Goal: Find specific page/section: Find specific page/section

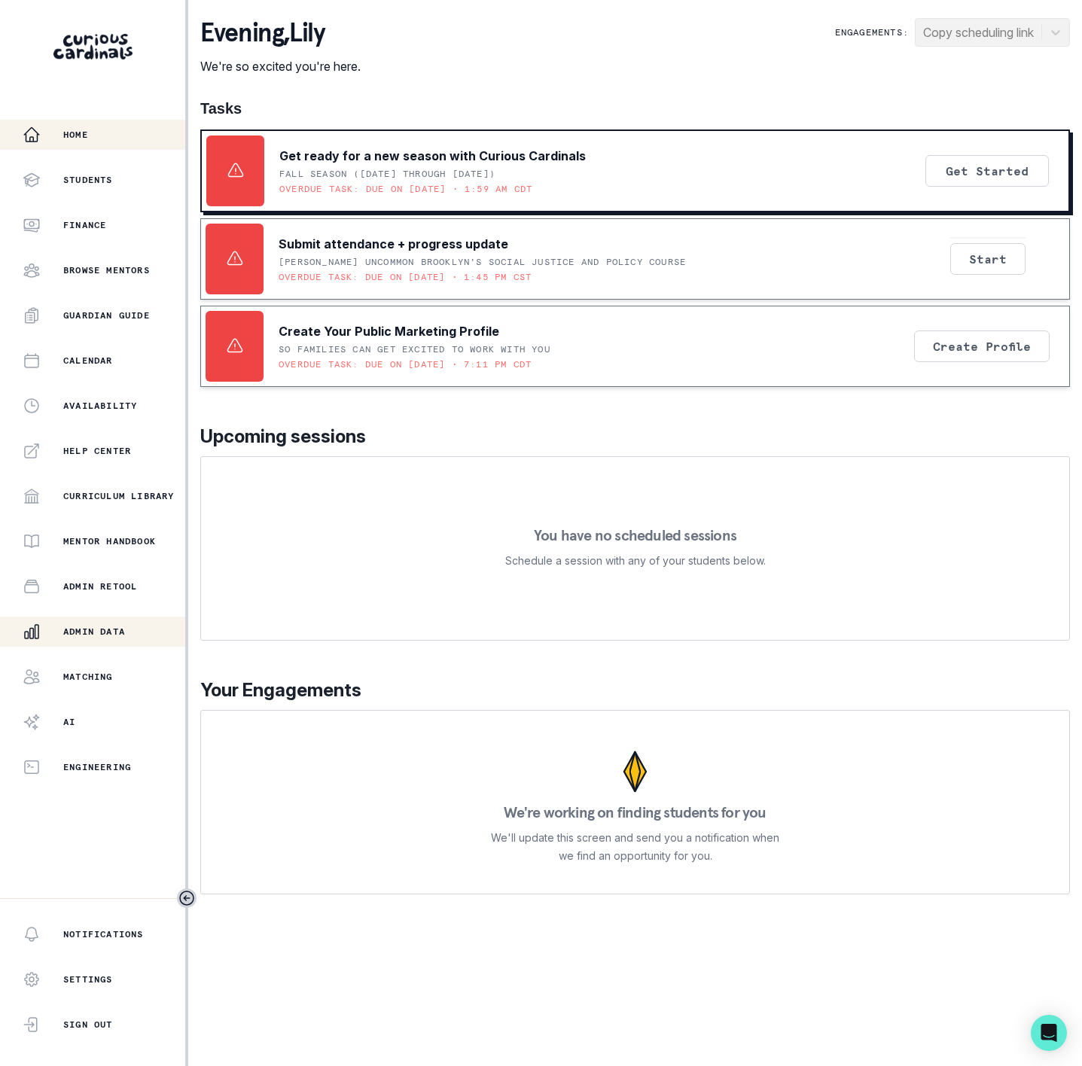
click at [132, 638] on div "Admin Data" at bounding box center [104, 632] width 163 height 18
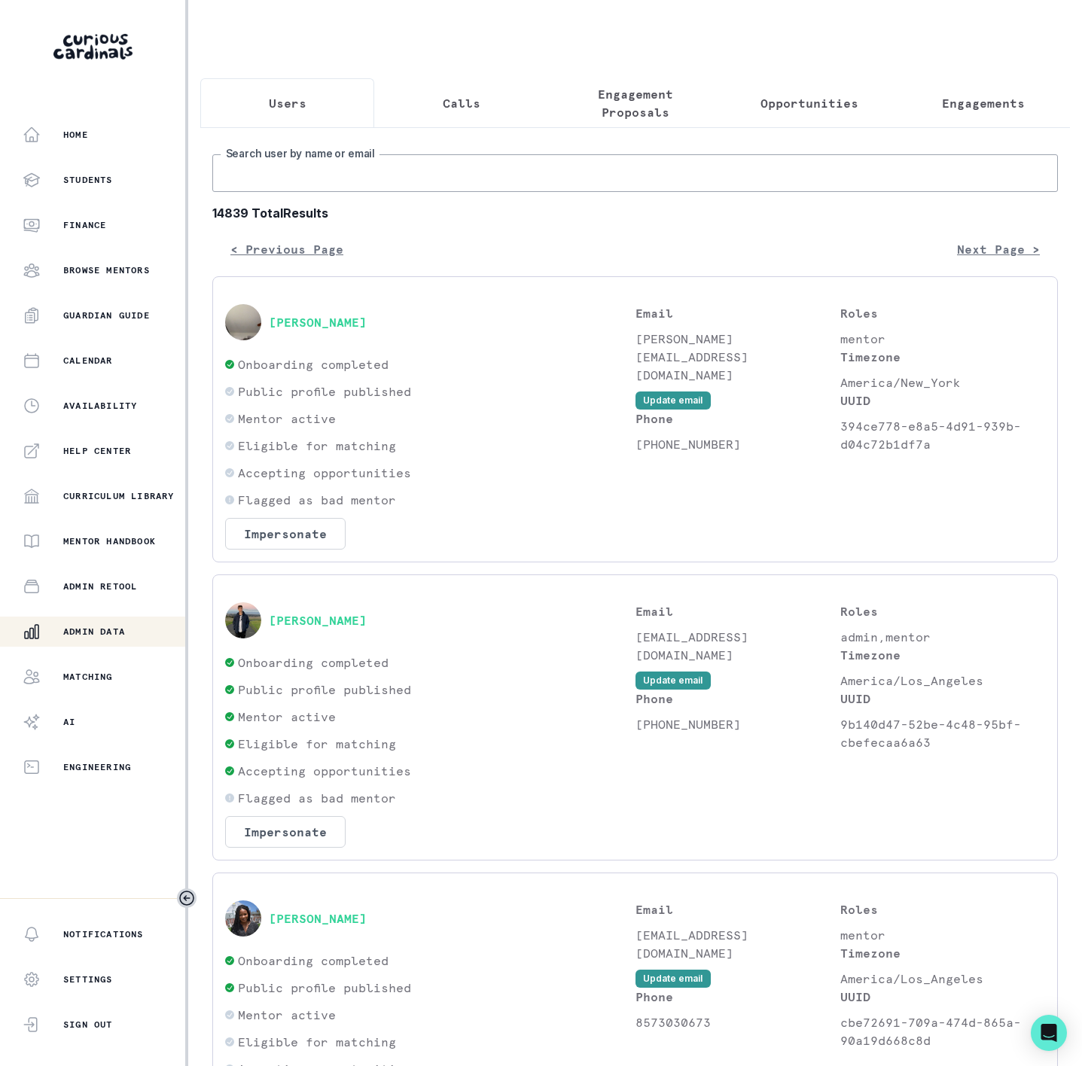
click at [378, 191] on input "Search user by name or email" at bounding box center [635, 173] width 846 height 38
type input "[PERSON_NAME]"
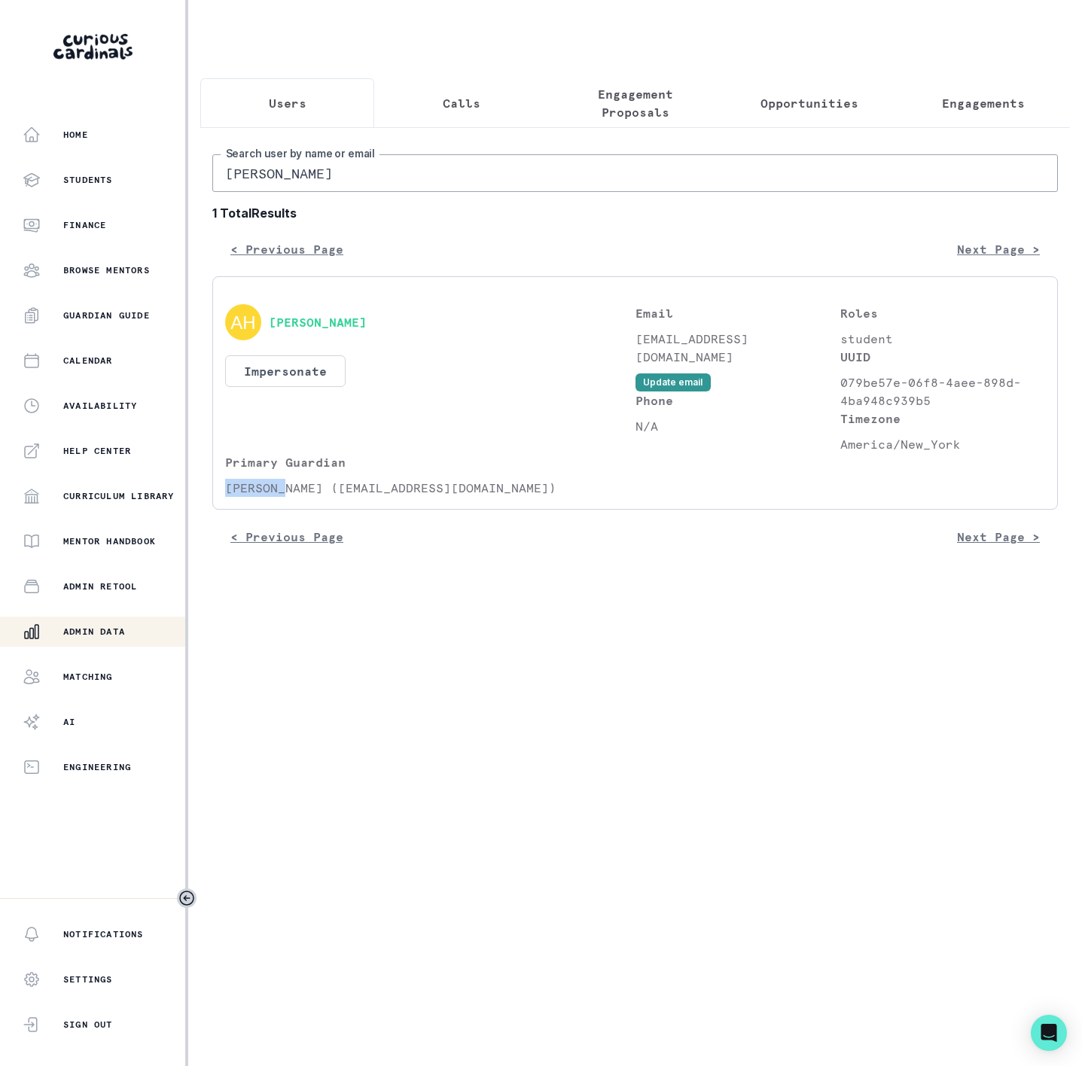
drag, startPoint x: 228, startPoint y: 505, endPoint x: 288, endPoint y: 500, distance: 59.7
click at [288, 497] on p "[PERSON_NAME] ([EMAIL_ADDRESS][DOMAIN_NAME])" at bounding box center [430, 488] width 410 height 18
copy p "[PERSON_NAME]"
click at [357, 192] on input "[PERSON_NAME]" at bounding box center [635, 173] width 846 height 38
drag, startPoint x: 319, startPoint y: 191, endPoint x: -20, endPoint y: 200, distance: 339.8
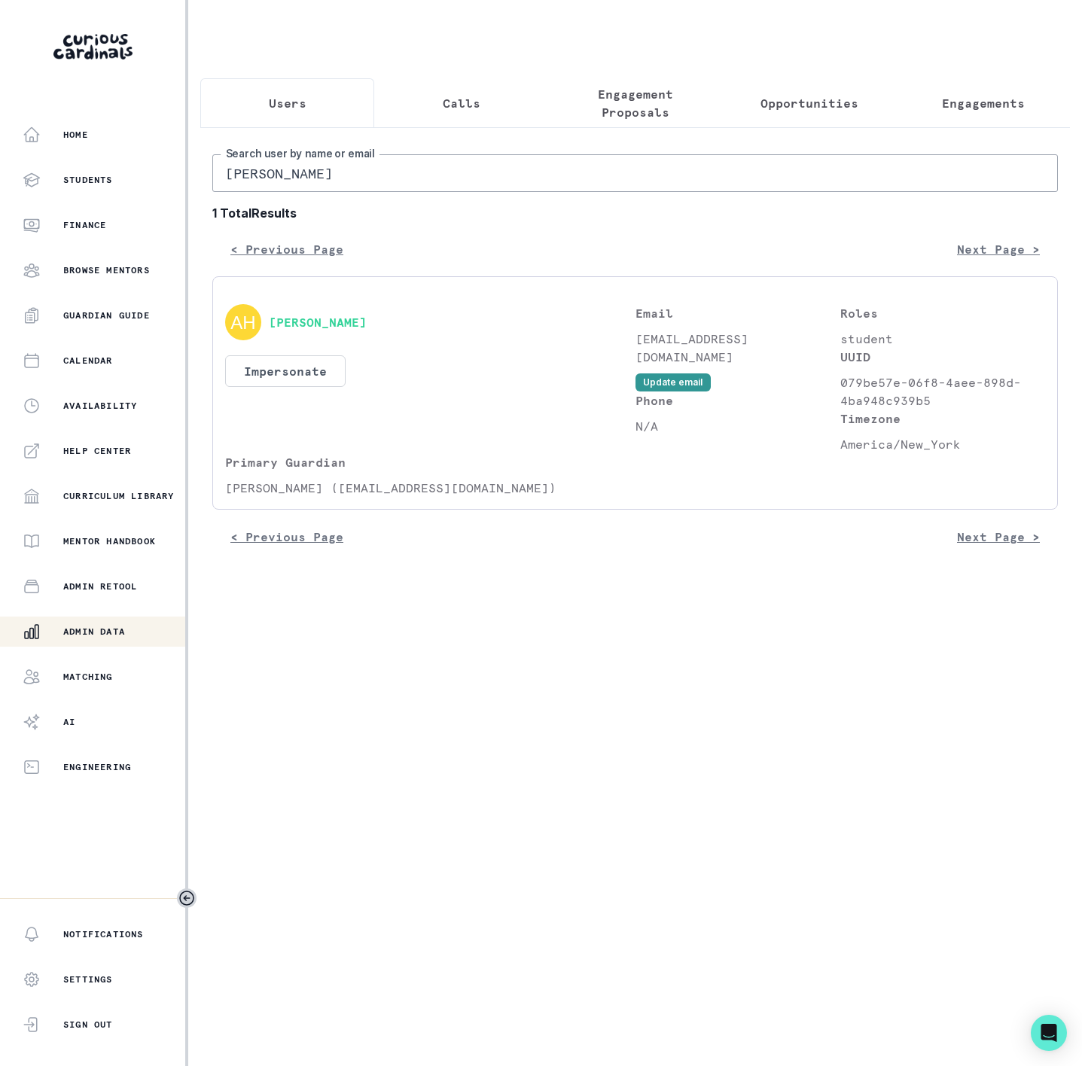
click at [0, 200] on html "Home Students Finance Browse Mentors Guardian Guide Calendar Availability Help …" at bounding box center [541, 533] width 1082 height 1066
paste input "[PERSON_NAME]"
type input "[PERSON_NAME]"
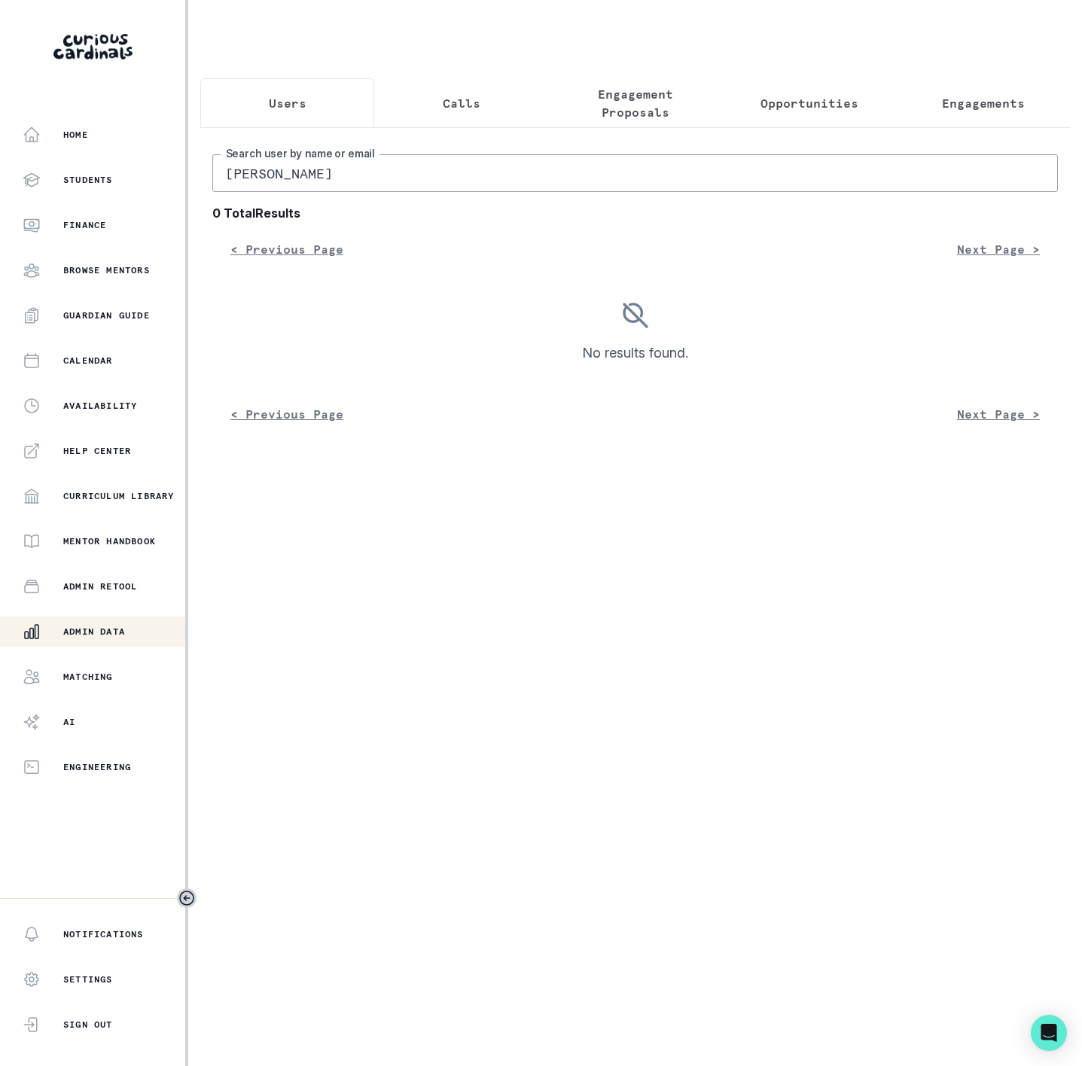
click at [368, 182] on input "[PERSON_NAME]" at bounding box center [635, 173] width 846 height 38
type input "[PERSON_NAME]"
